Goal: Information Seeking & Learning: Find specific fact

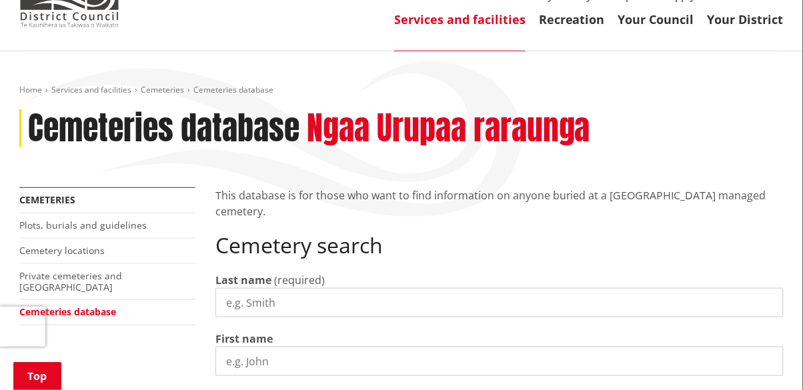
click at [258, 288] on input "Last name" at bounding box center [499, 302] width 568 height 29
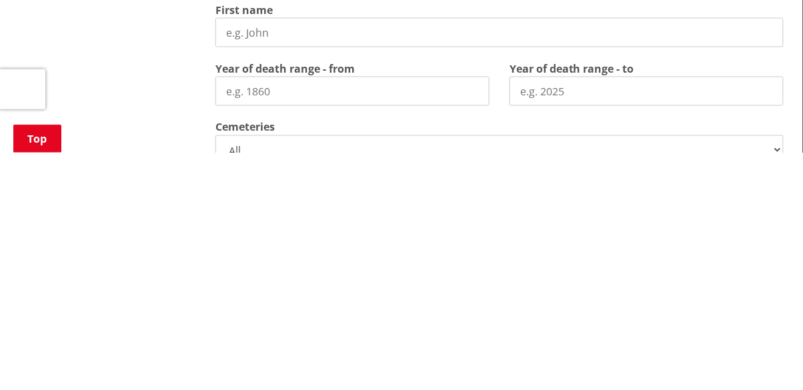
scroll to position [239, 0]
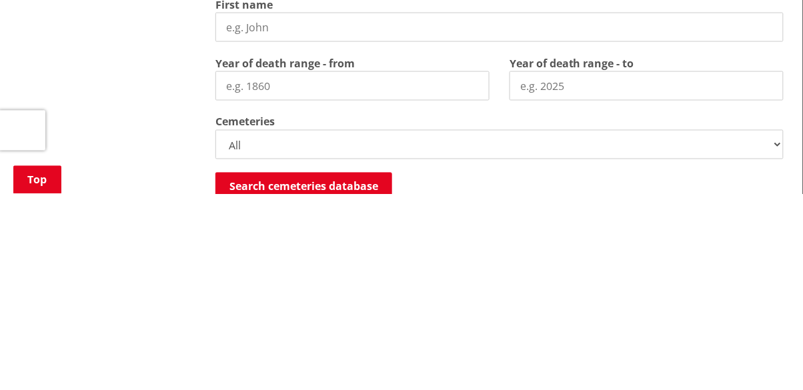
type input "[PERSON_NAME]"
click at [289, 267] on input "Year of death range - from" at bounding box center [352, 281] width 274 height 29
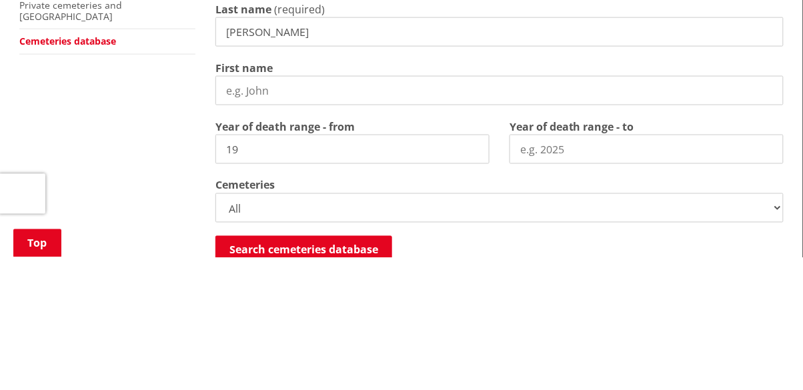
type input "1"
click at [522, 267] on input "Year of death range - to" at bounding box center [646, 281] width 274 height 29
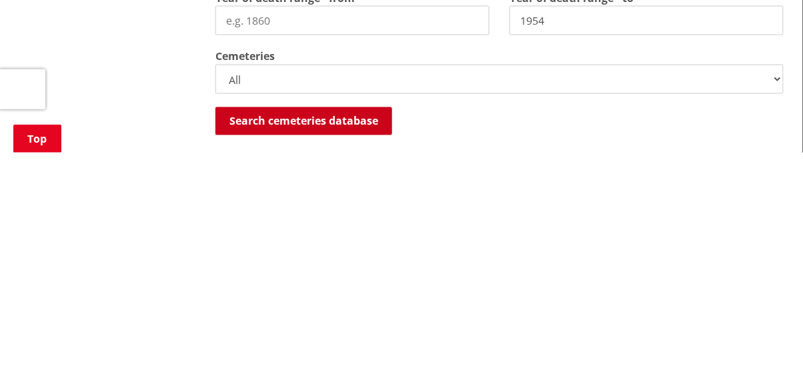
type input "1954"
click at [325, 345] on button "Search cemeteries database" at bounding box center [303, 359] width 177 height 28
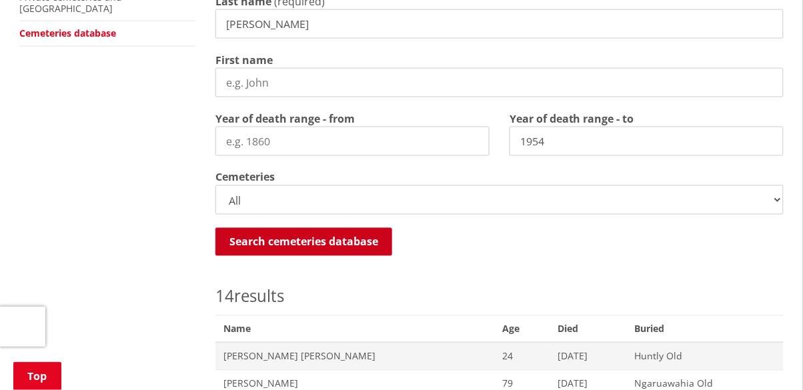
scroll to position [407, 0]
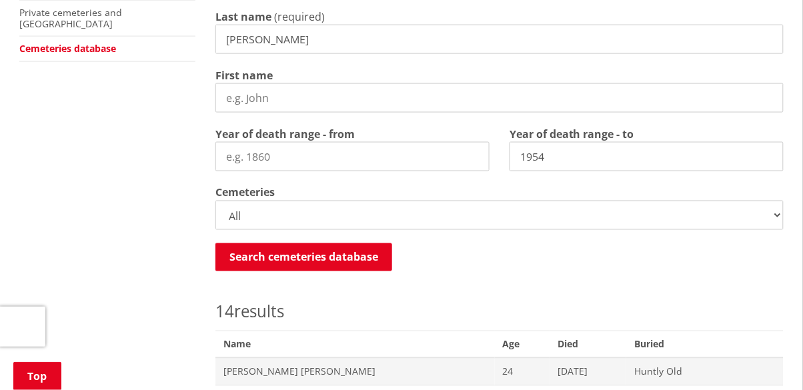
click at [778, 201] on select "All Gordonton Ashes Memorial Berm Gordonton Lawn [GEOGRAPHIC_DATA] Octagonal As…" at bounding box center [499, 215] width 568 height 29
